Goal: Check status

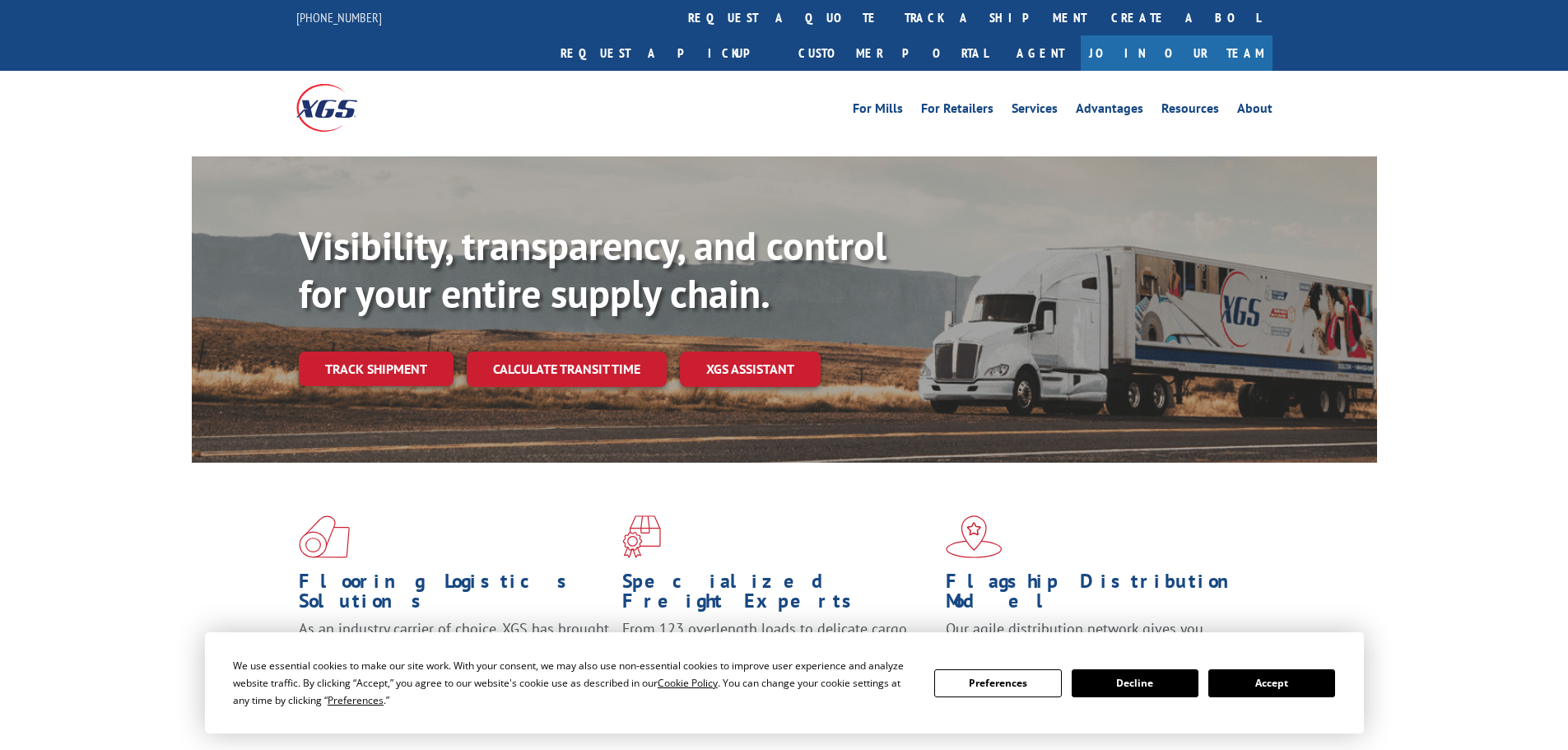
click at [1312, 676] on button "Accept" at bounding box center [1272, 682] width 126 height 28
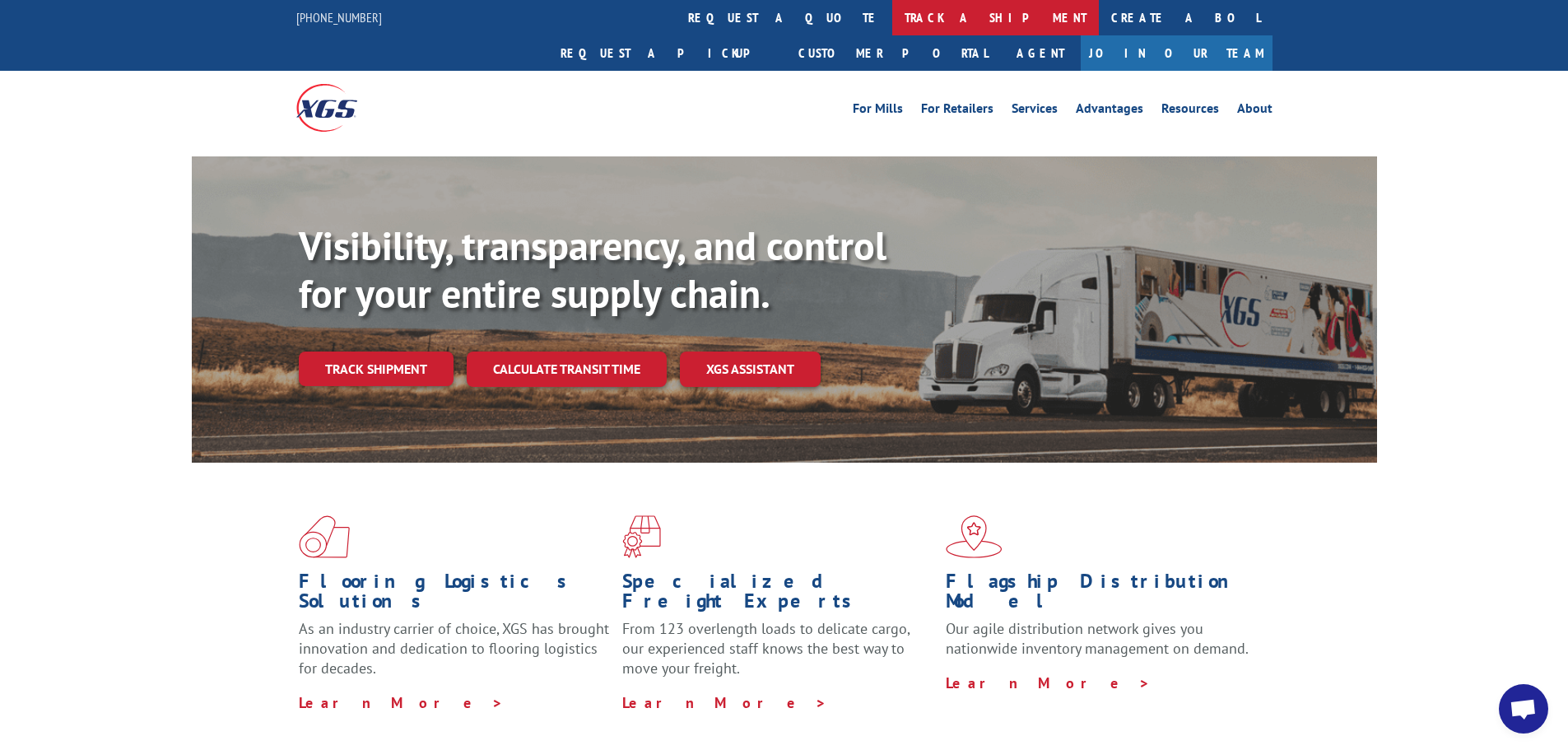
drag, startPoint x: 770, startPoint y: 17, endPoint x: 752, endPoint y: 112, distance: 96.7
click at [892, 18] on link "track a shipment" at bounding box center [995, 17] width 207 height 35
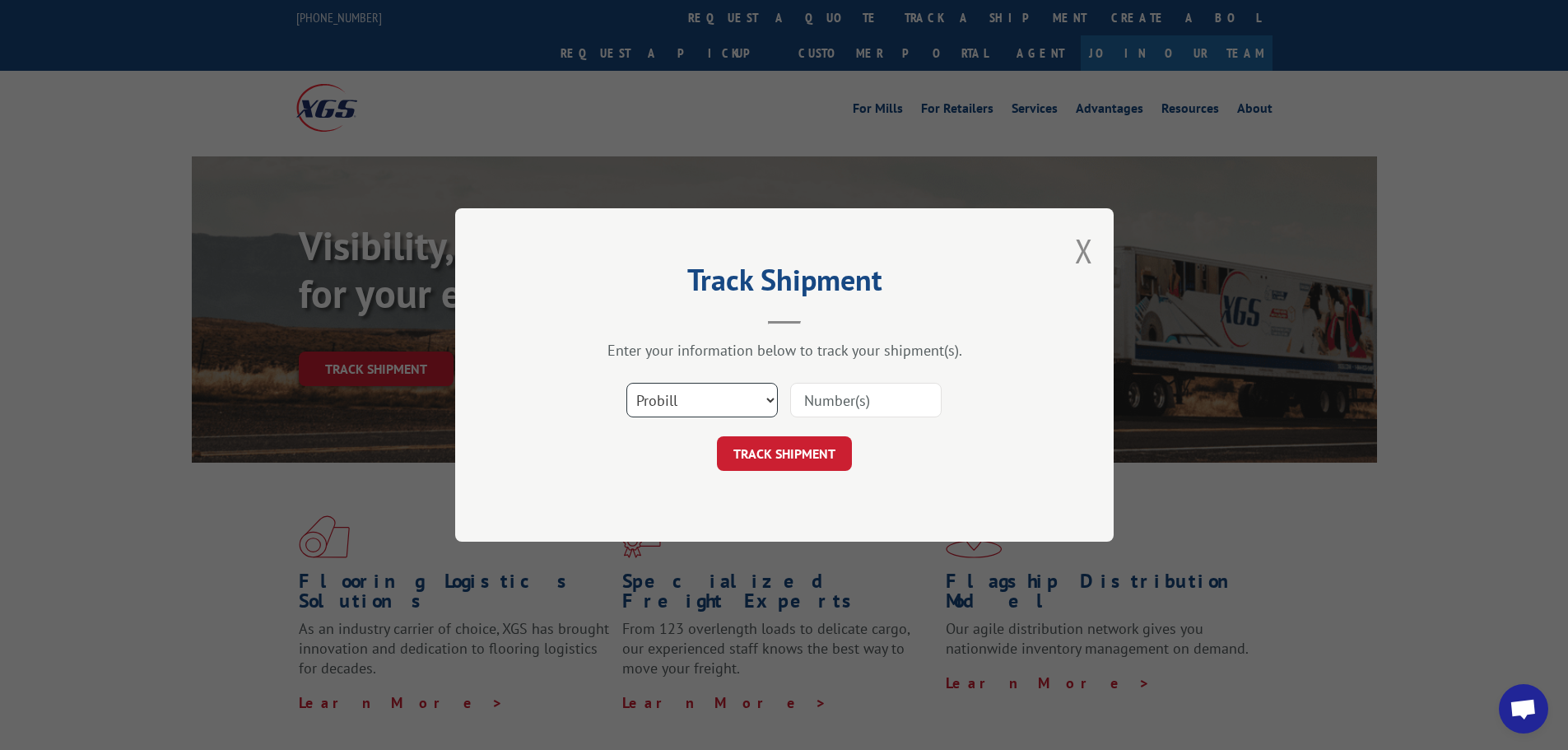
click at [743, 403] on select "Select category... Probill BOL PO" at bounding box center [702, 400] width 152 height 34
select select "po"
click at [626, 383] on select "Select category... Probill BOL PO" at bounding box center [702, 400] width 152 height 34
click at [821, 403] on input at bounding box center [866, 400] width 152 height 34
paste input "17522790"
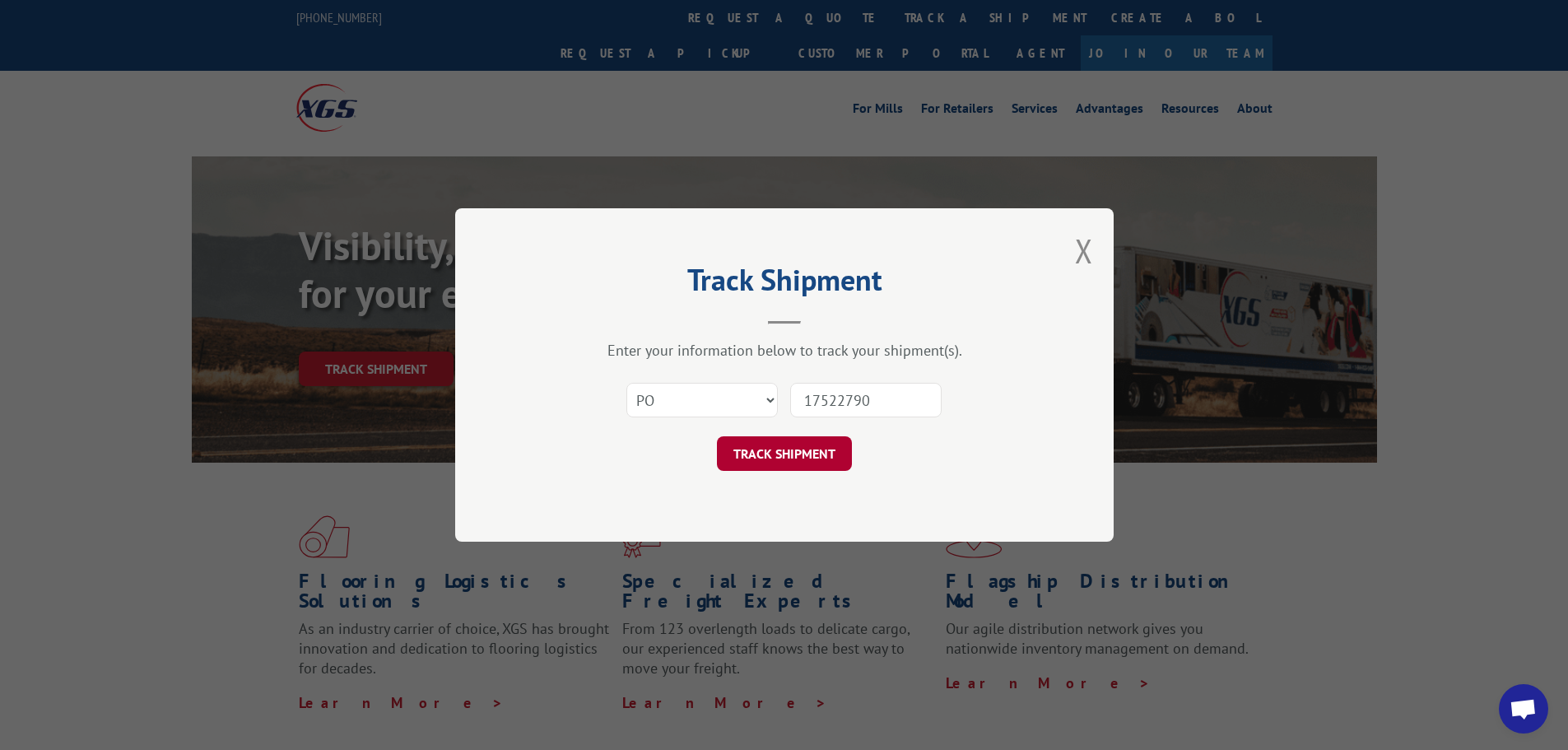
type input "17522790"
click at [783, 454] on button "TRACK SHIPMENT" at bounding box center [784, 453] width 135 height 34
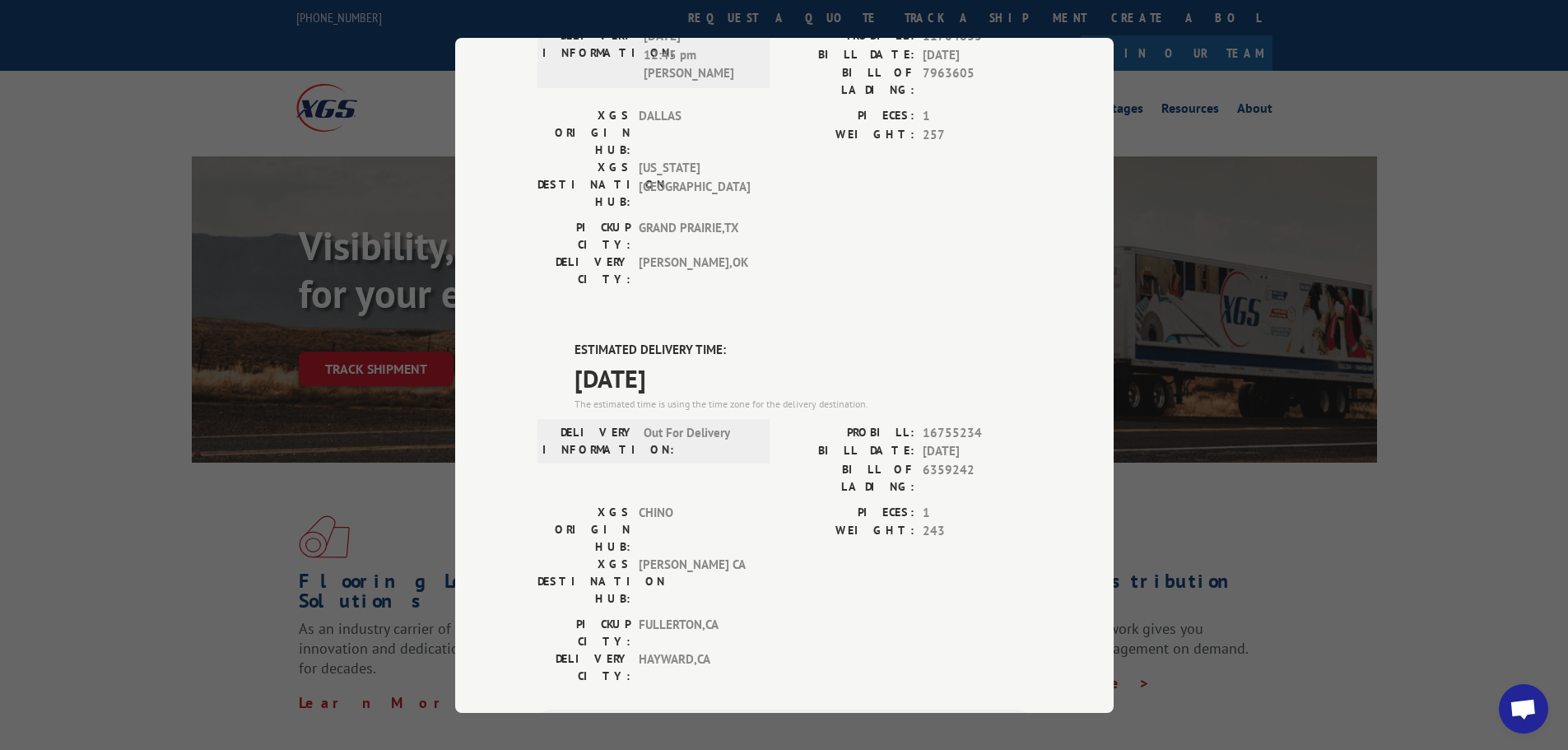
scroll to position [576, 0]
